Goal: Task Accomplishment & Management: Complete application form

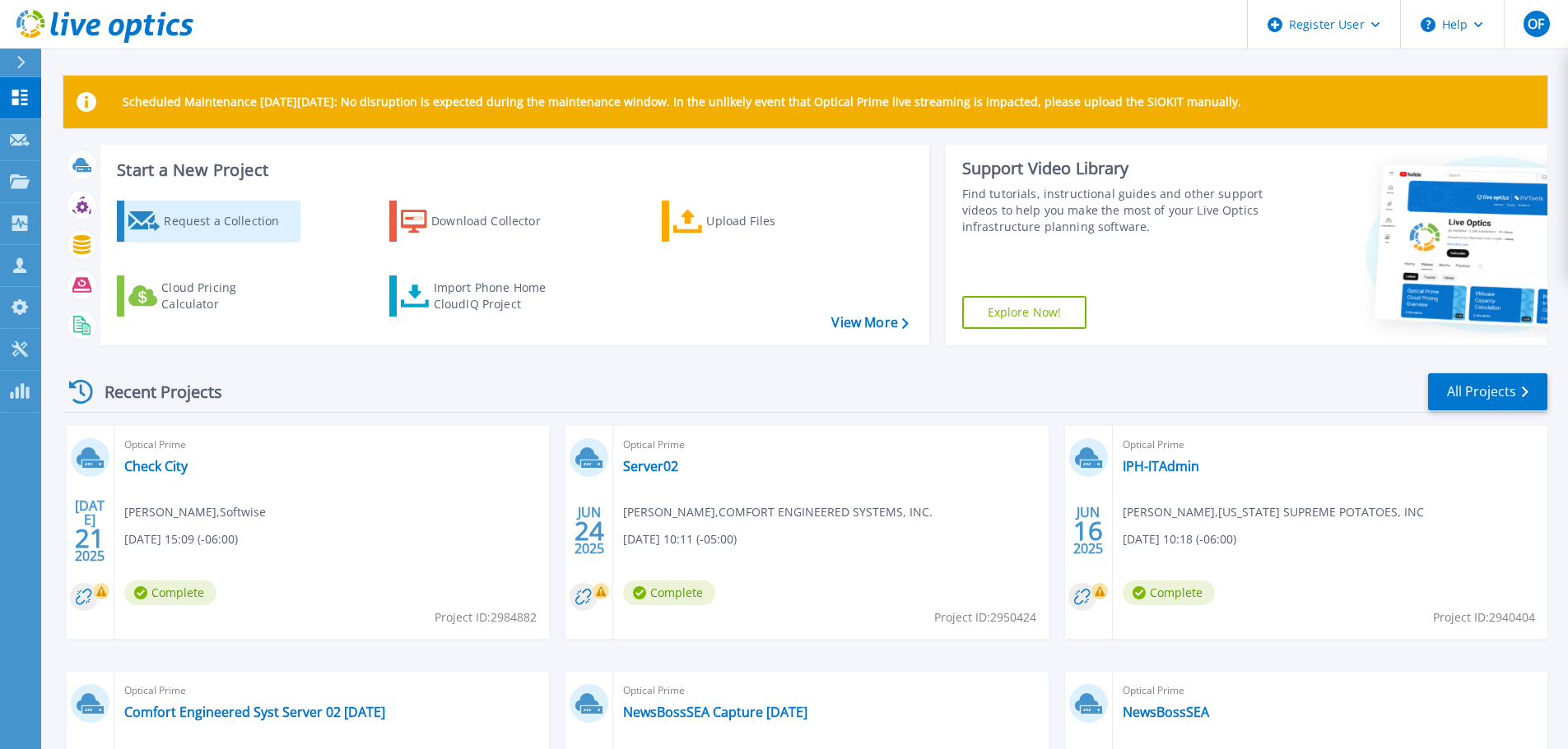
click at [248, 219] on div "Request a Collection" at bounding box center [230, 221] width 132 height 33
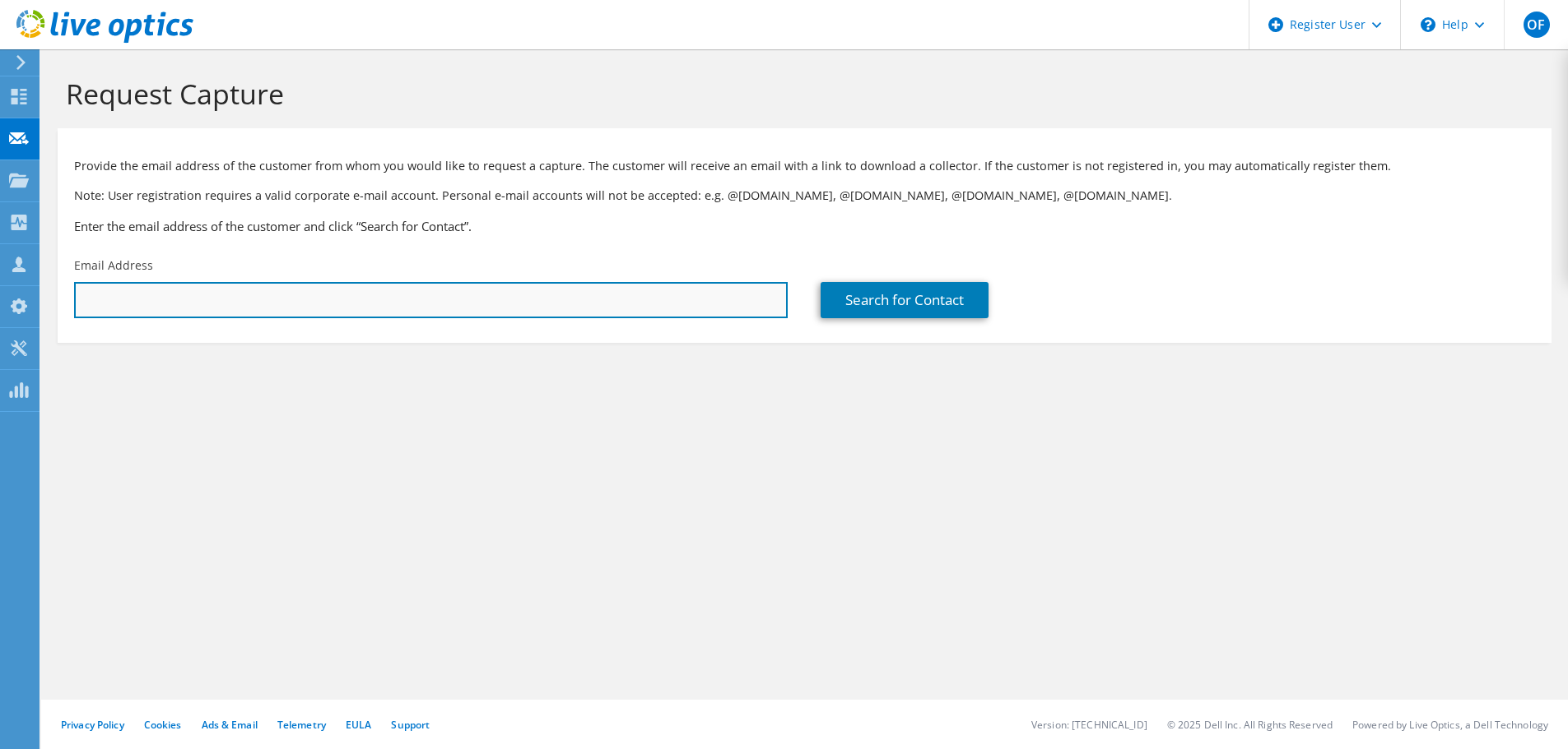
click at [255, 293] on input "text" at bounding box center [431, 300] width 713 height 36
click at [353, 301] on input "text" at bounding box center [431, 300] width 713 height 36
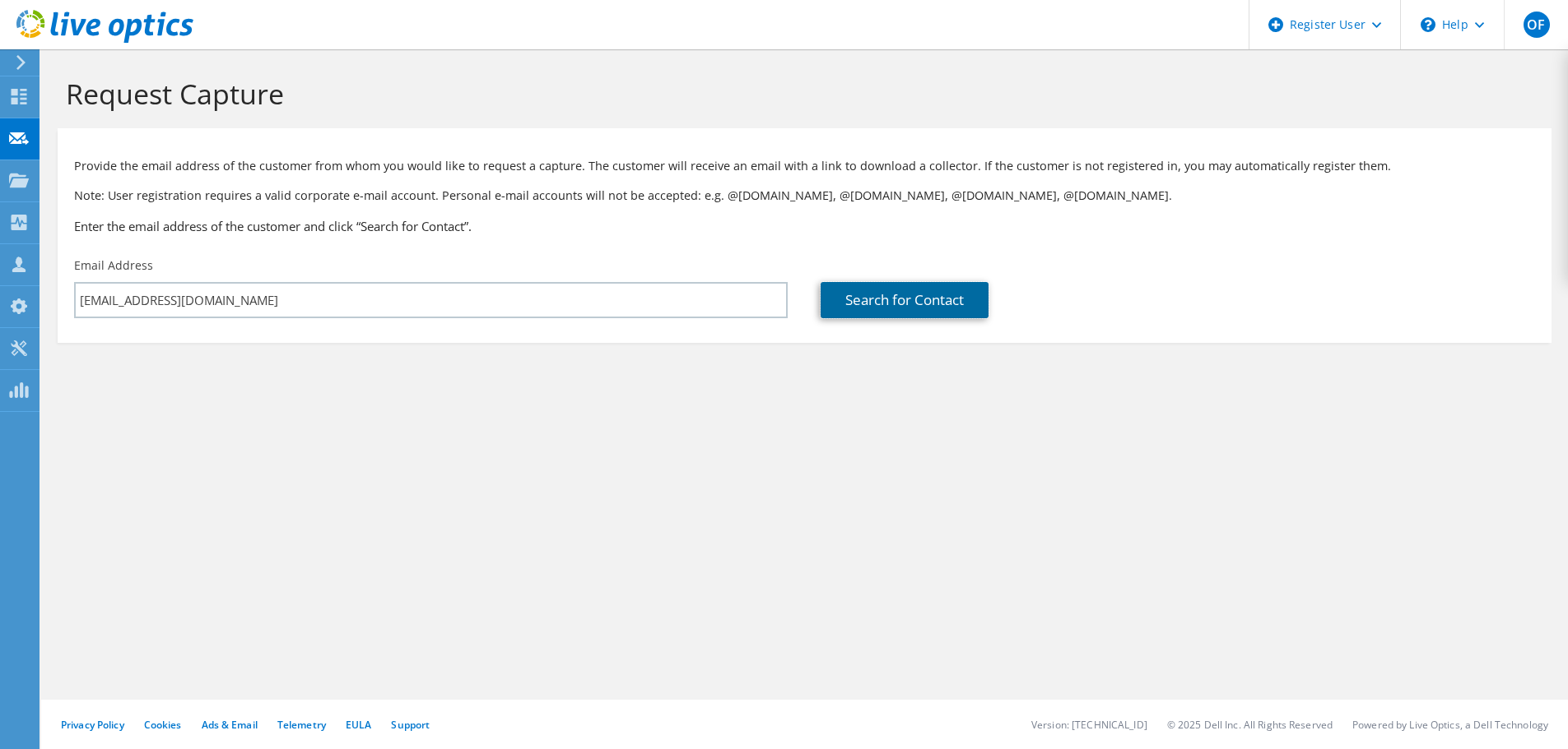
drag, startPoint x: 913, startPoint y: 288, endPoint x: 940, endPoint y: 349, distance: 66.7
click at [913, 288] on link "Search for Contact" at bounding box center [904, 300] width 168 height 36
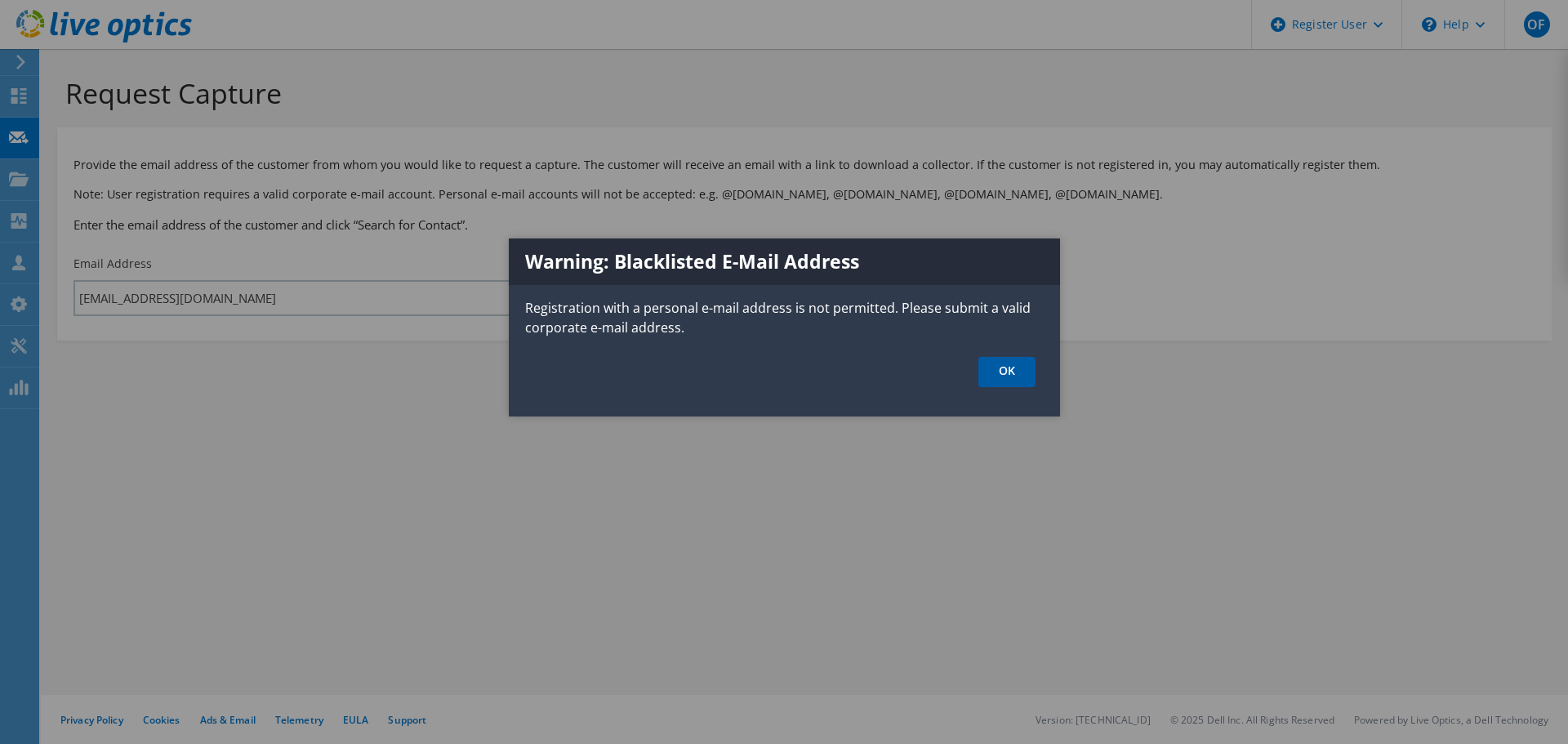
click at [996, 370] on link "OK" at bounding box center [1007, 372] width 57 height 30
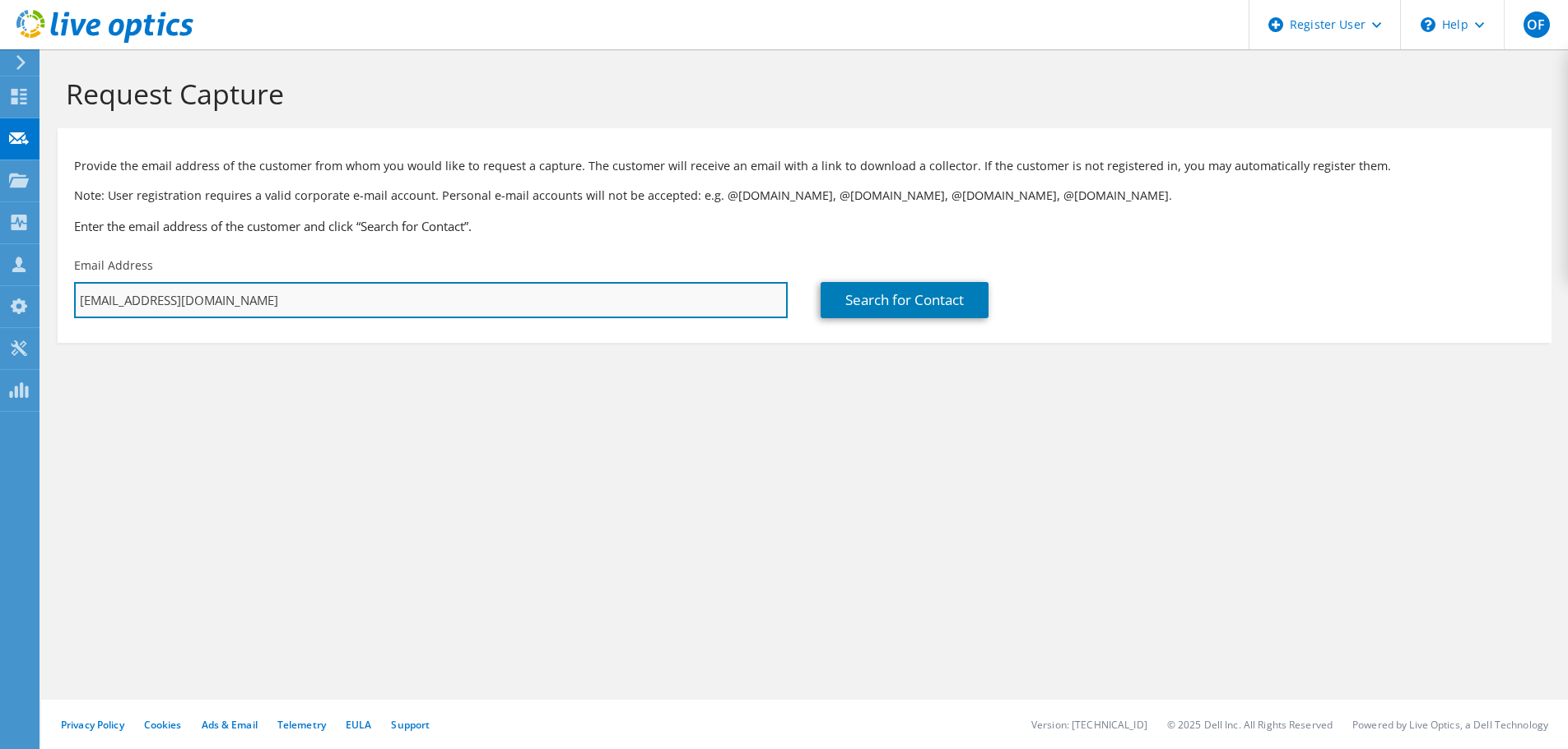
drag, startPoint x: 380, startPoint y: 309, endPoint x: 194, endPoint y: 308, distance: 186.0
click at [194, 308] on input "sean_constantine@yahoo.com" at bounding box center [431, 300] width 713 height 36
type input "sean@seanconstantine.com"
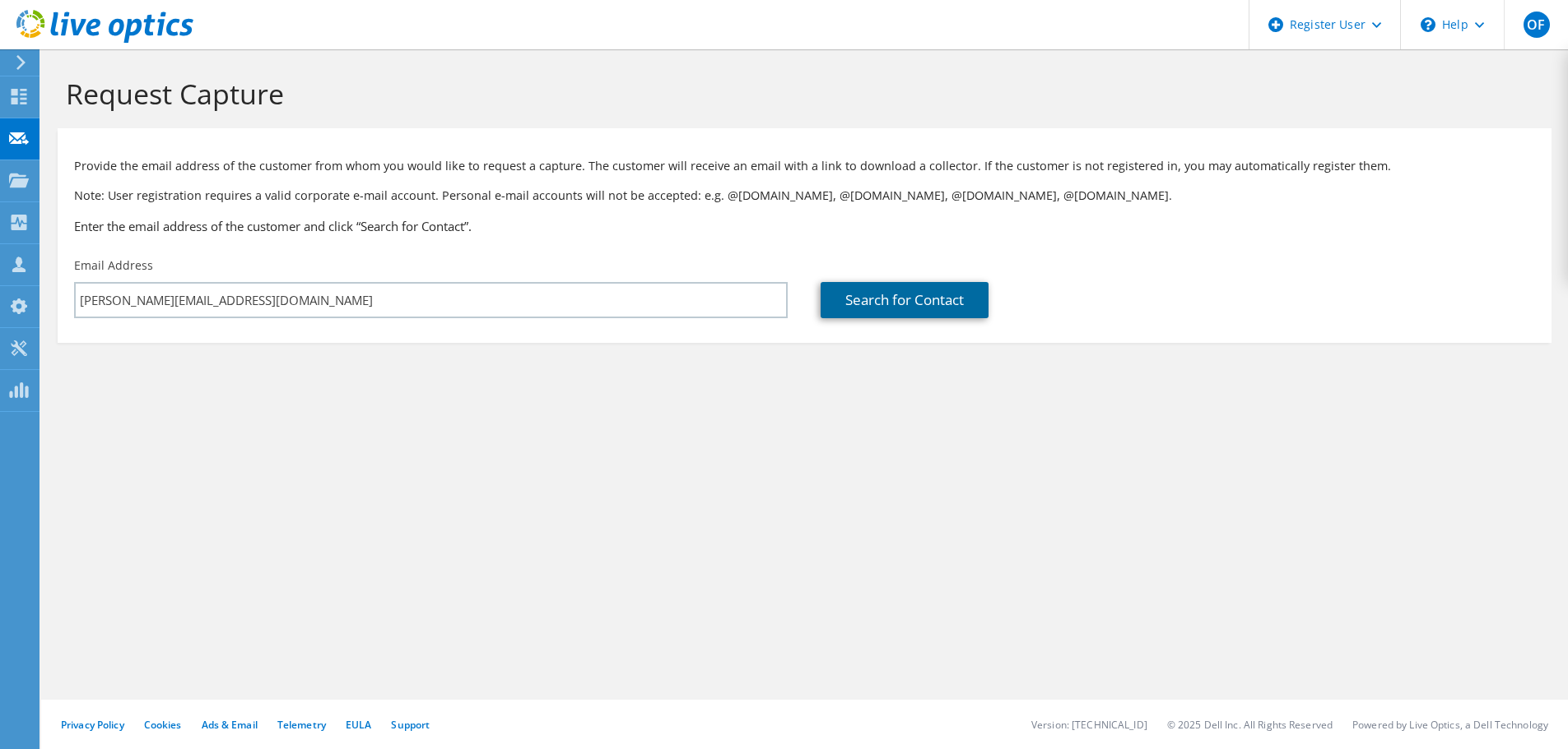
click at [892, 310] on link "Search for Contact" at bounding box center [904, 300] width 168 height 36
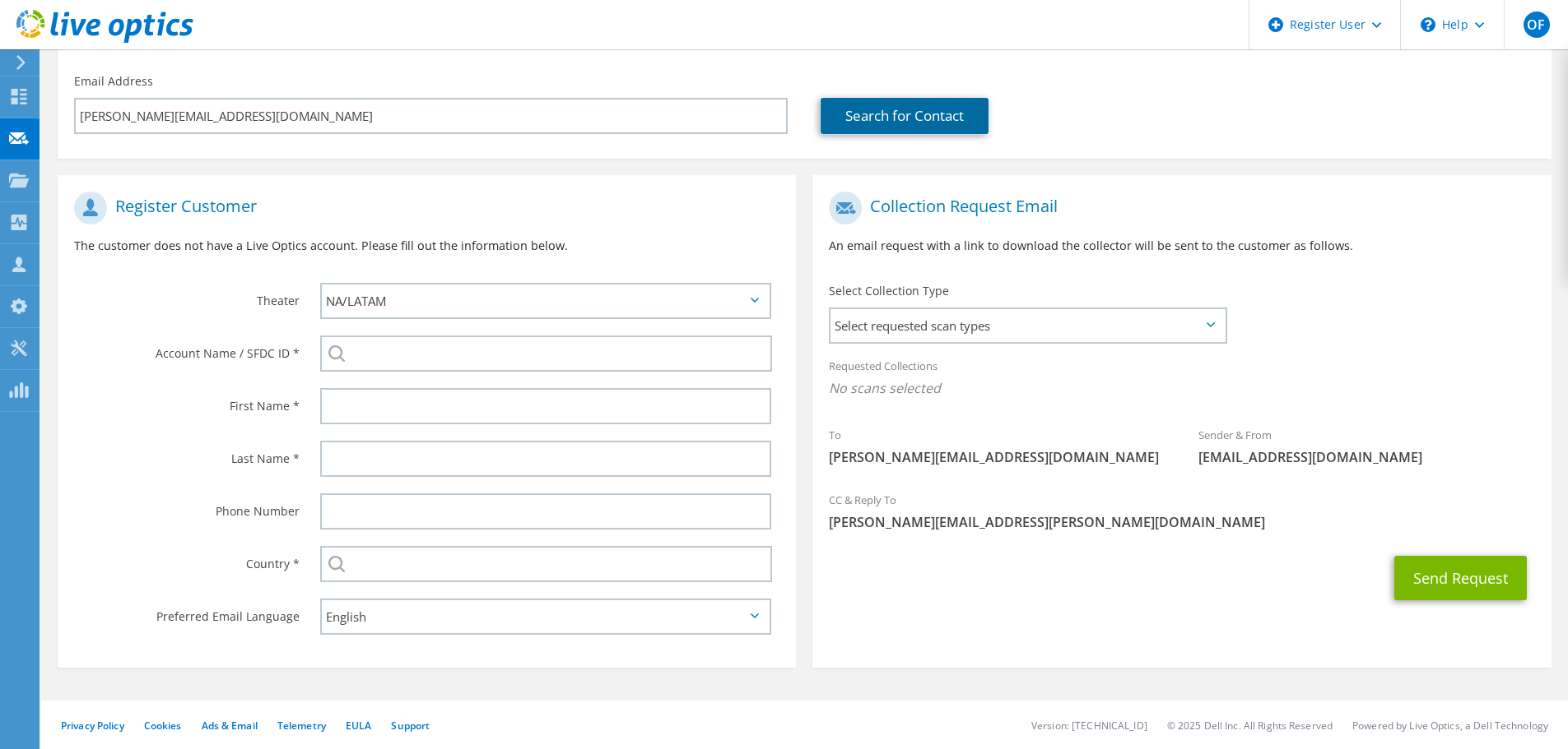
scroll to position [185, 0]
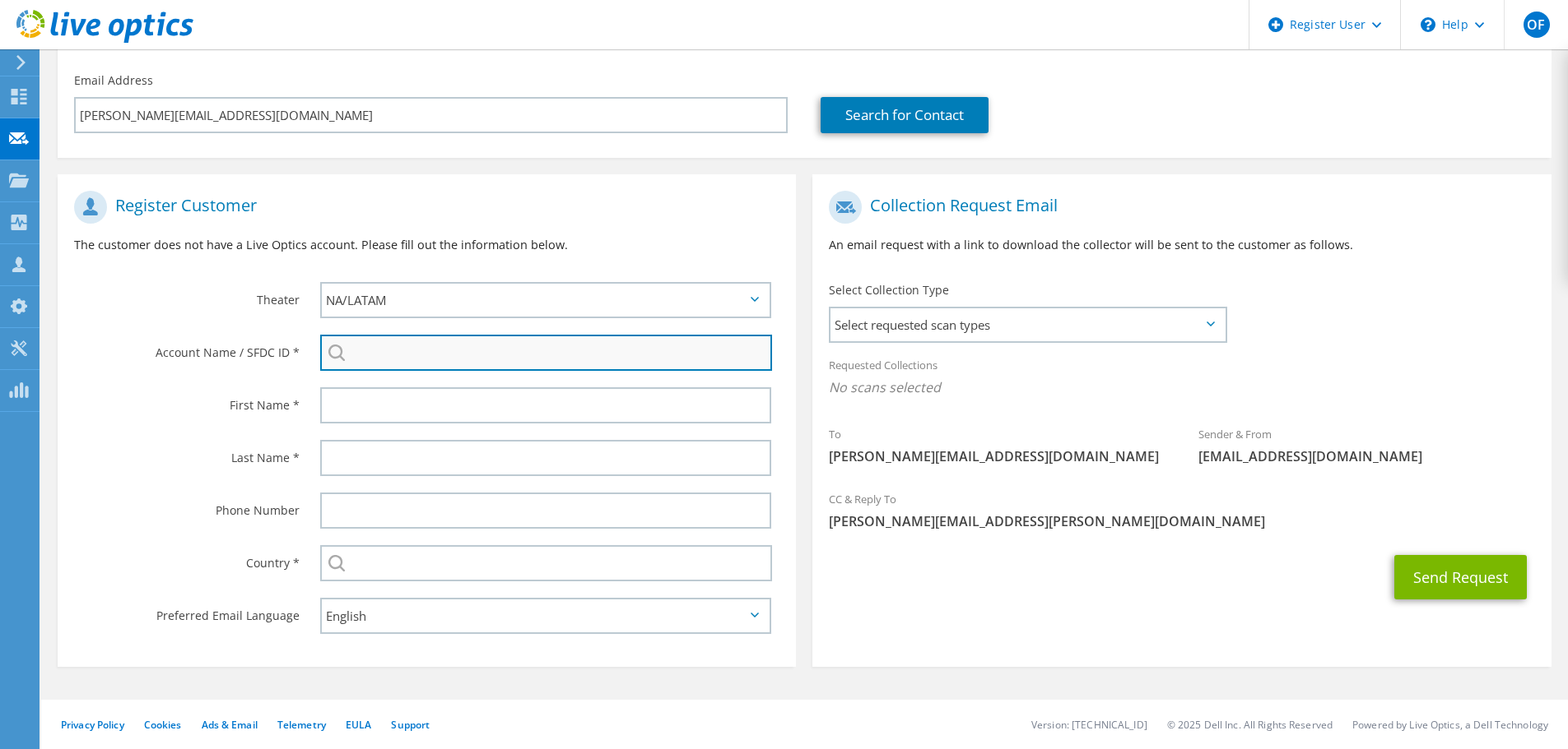
click at [389, 343] on input "search" at bounding box center [546, 353] width 452 height 36
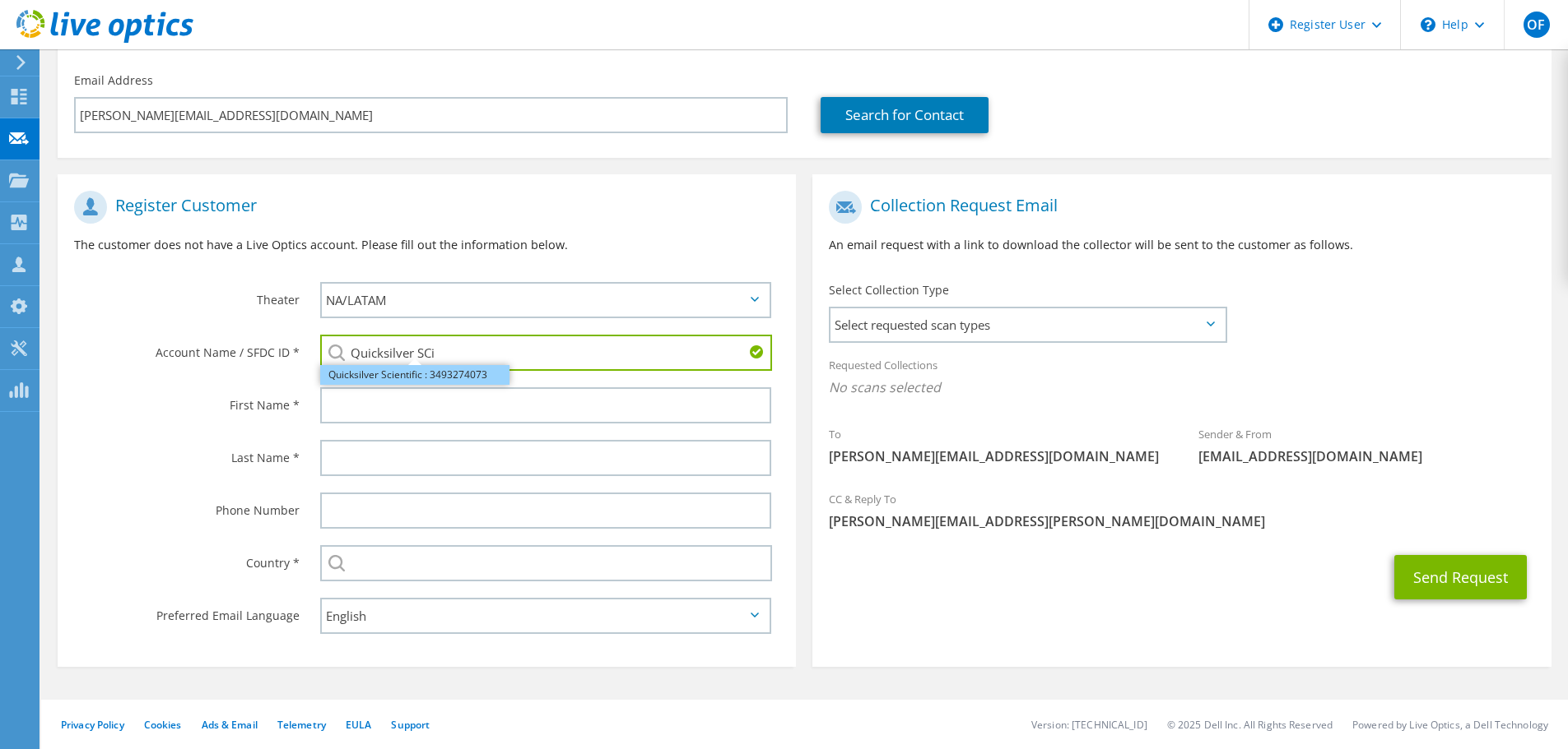
click at [395, 374] on li "Quicksilver Scientific : 3493274073" at bounding box center [414, 374] width 189 height 20
type input "Quicksilver Scientific : 3493274073"
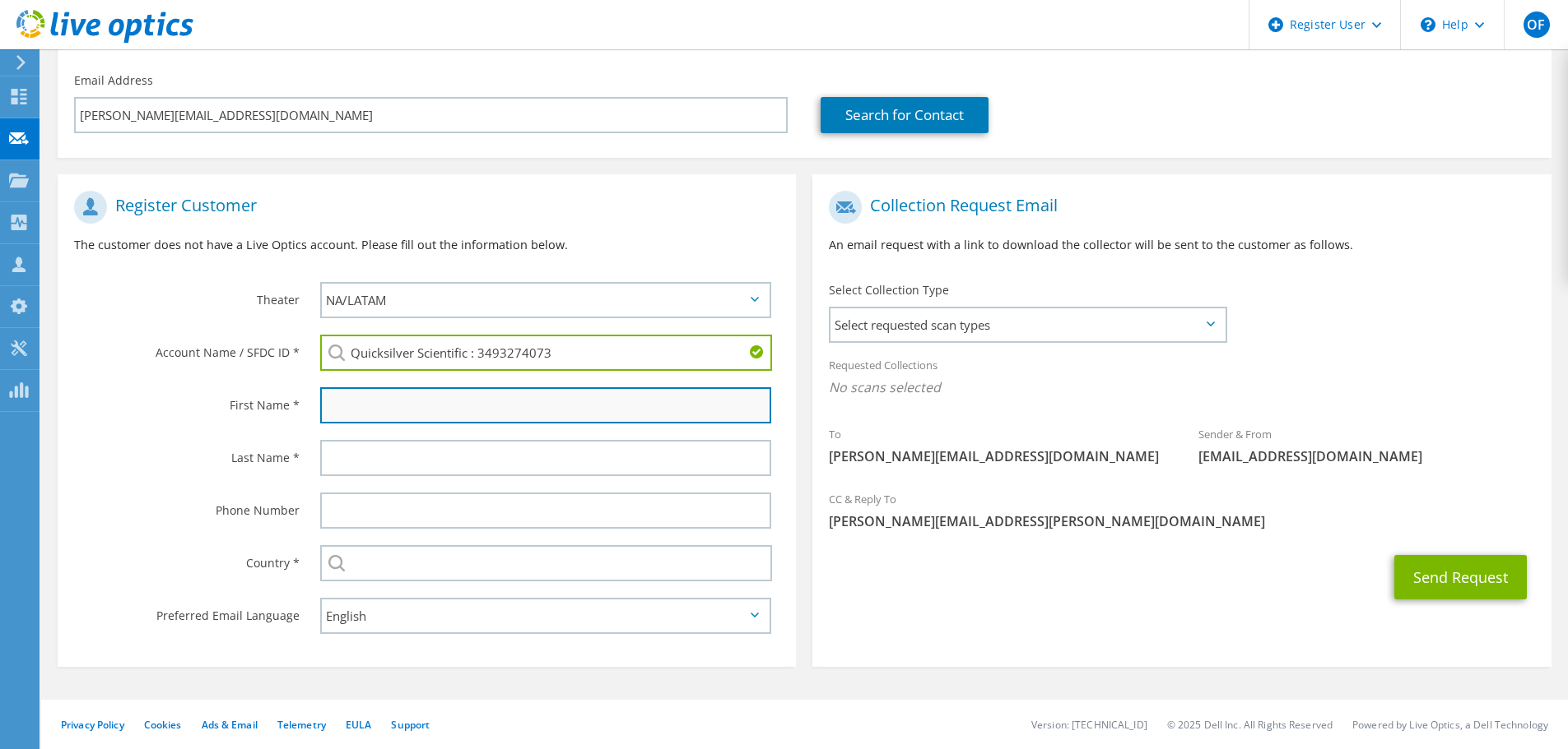
click at [383, 406] on input "text" at bounding box center [546, 406] width 451 height 36
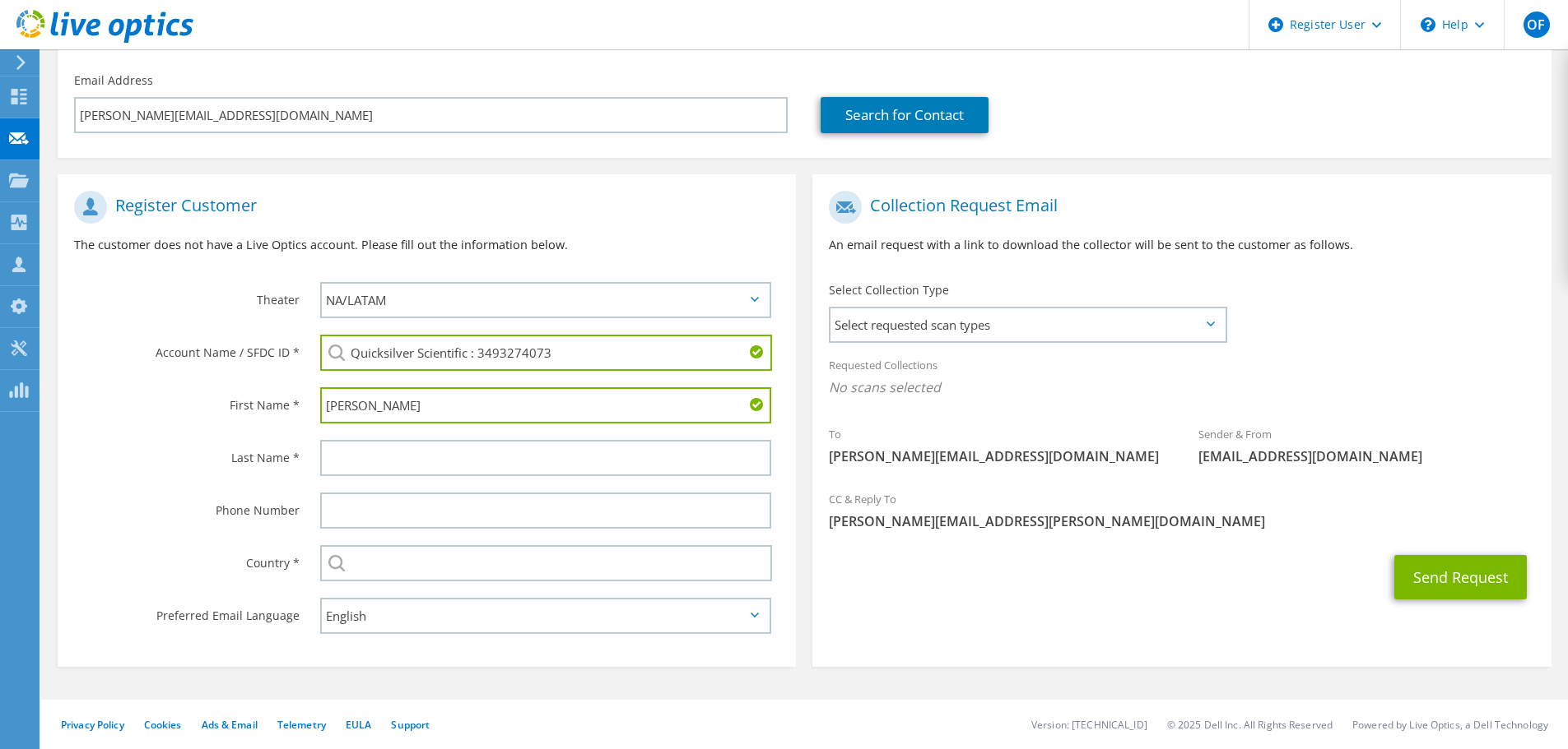
type input "Sean"
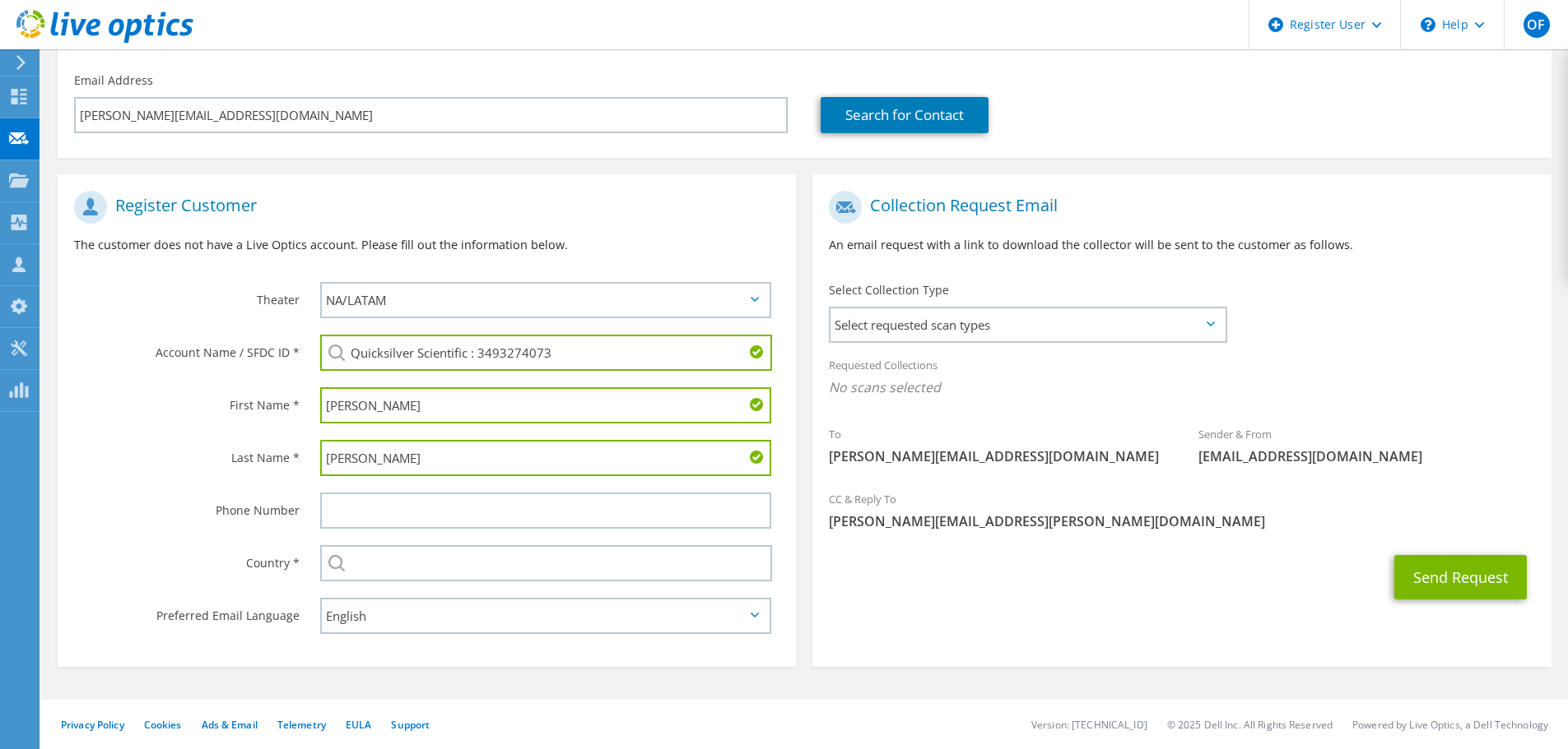
type input "Constantine"
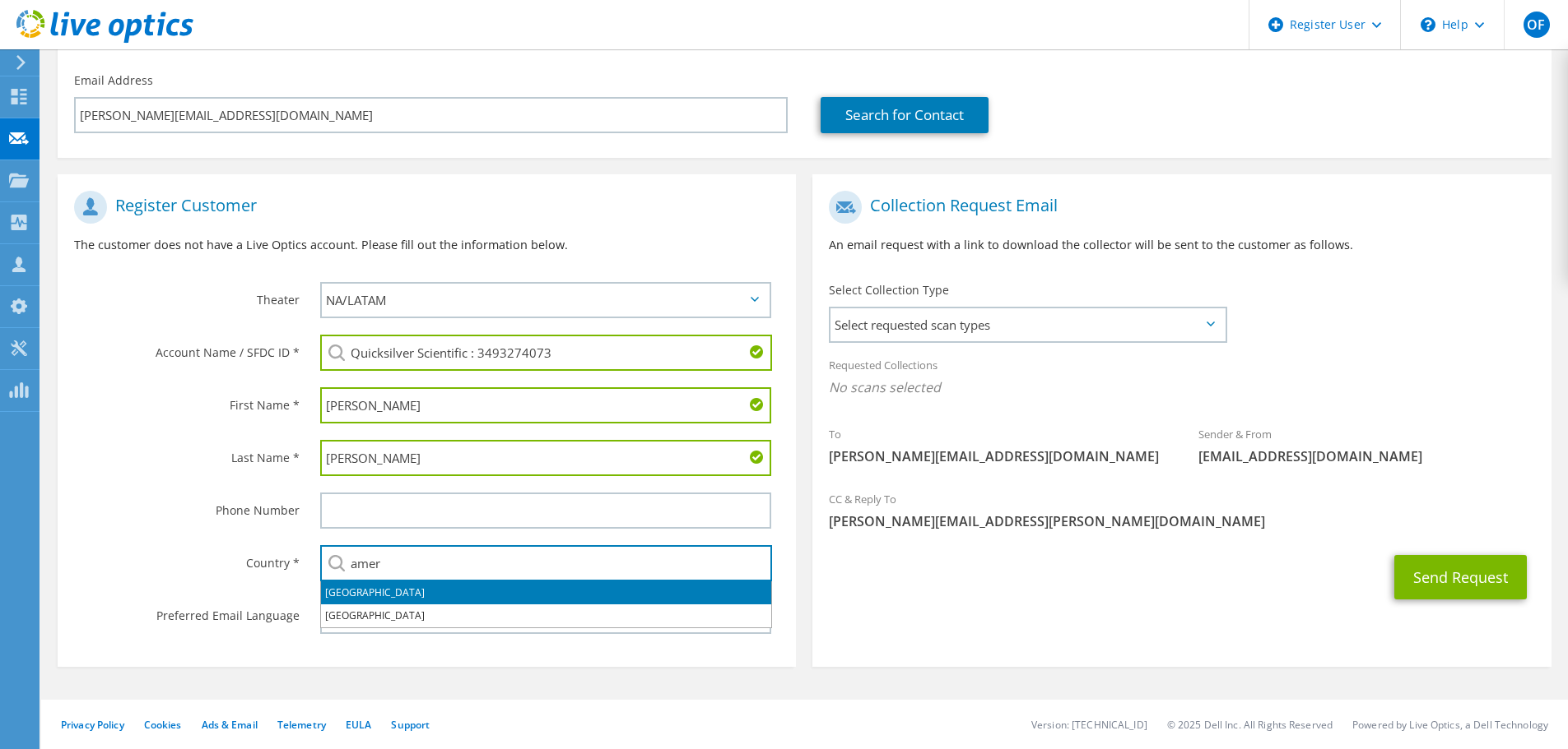
click at [376, 588] on li "United States" at bounding box center [546, 593] width 450 height 23
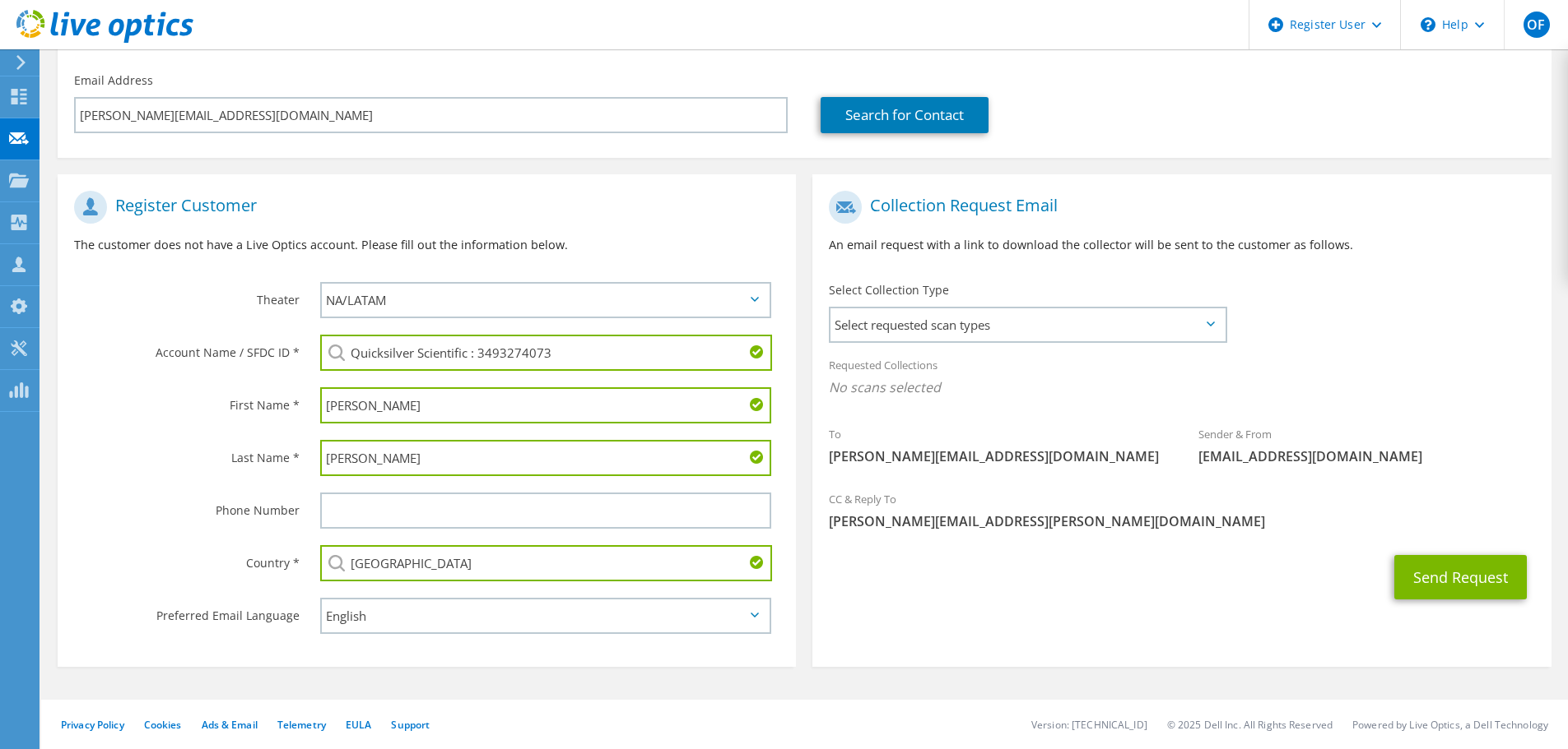
type input "United States"
click at [976, 585] on div "Send Request" at bounding box center [1181, 577] width 738 height 61
click at [1017, 302] on div "Select Collection Type Select requested scan types Server Virtualization Optica…" at bounding box center [1027, 311] width 397 height 58
click at [977, 314] on span "Select requested scan types" at bounding box center [1027, 324] width 395 height 33
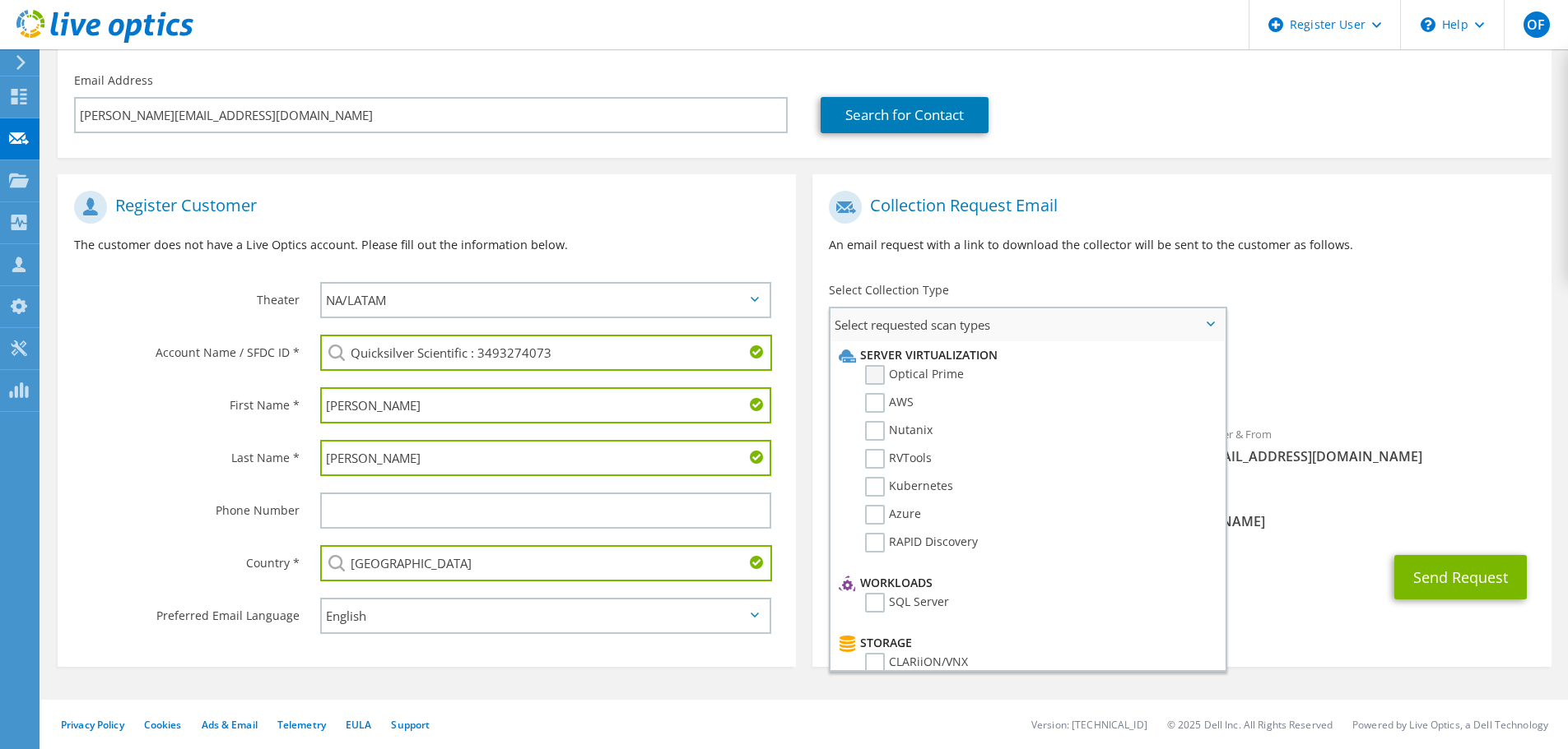
click at [928, 370] on label "Optical Prime" at bounding box center [914, 374] width 98 height 20
click at [0, 0] on input "Optical Prime" at bounding box center [0, 0] width 0 height 0
click at [1461, 588] on button "Send Request" at bounding box center [1460, 582] width 132 height 44
